Goal: Task Accomplishment & Management: Use online tool/utility

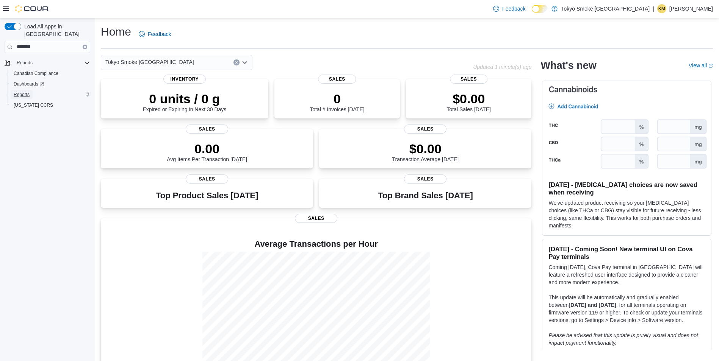
click at [22, 92] on span "Reports" at bounding box center [22, 95] width 16 height 6
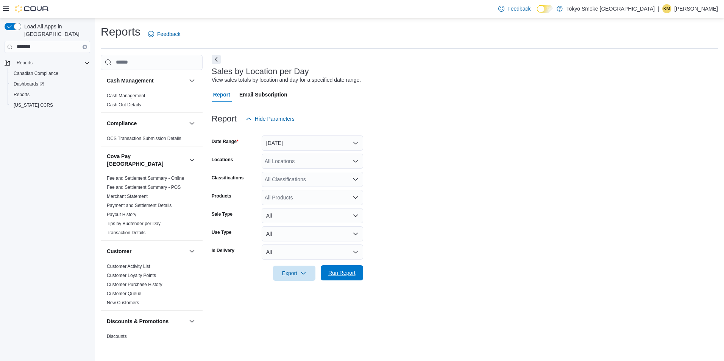
click at [337, 274] on span "Run Report" at bounding box center [341, 273] width 27 height 8
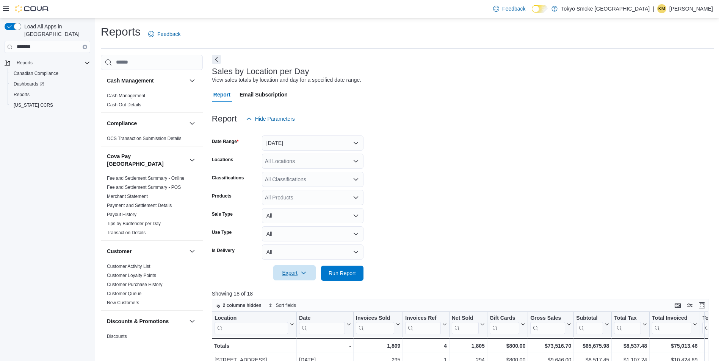
click at [289, 277] on span "Export" at bounding box center [294, 273] width 33 height 15
click at [300, 296] on button "Export to Csv" at bounding box center [295, 303] width 43 height 15
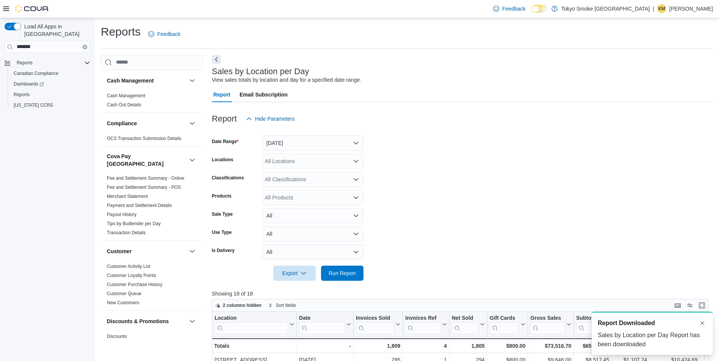
click at [468, 120] on div "Report Hide Parameters" at bounding box center [463, 118] width 502 height 15
click at [682, 13] on p "[PERSON_NAME]" at bounding box center [691, 8] width 44 height 9
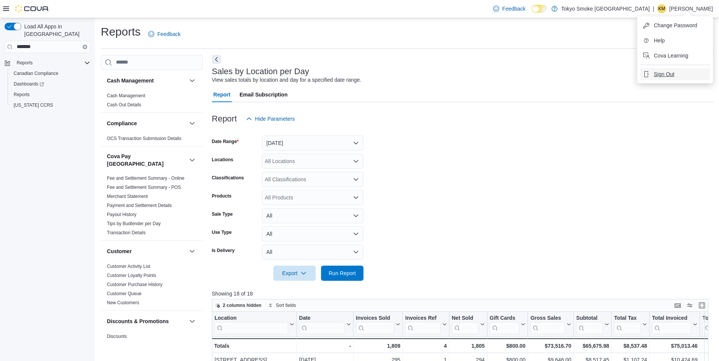
click at [670, 77] on span "Sign Out" at bounding box center [664, 74] width 20 height 8
